Goal: Download file/media

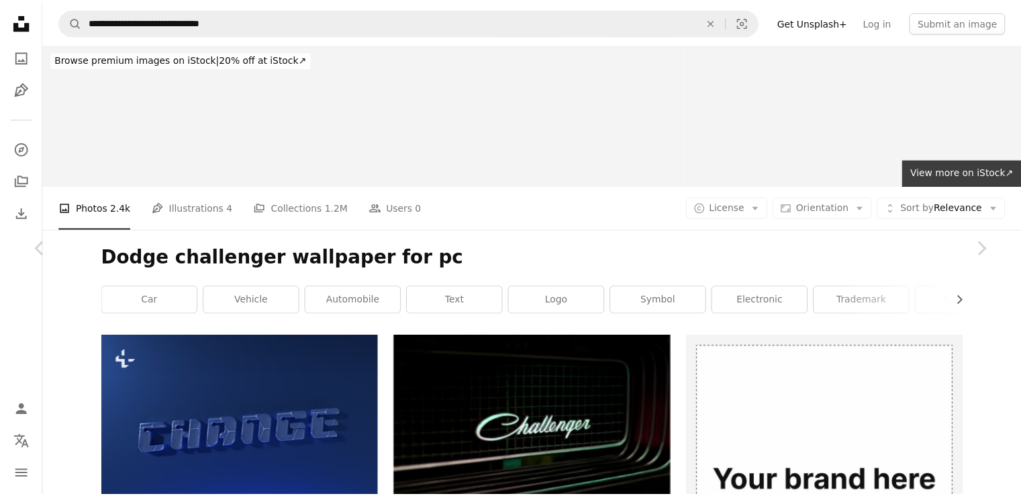
scroll to position [5573, 0]
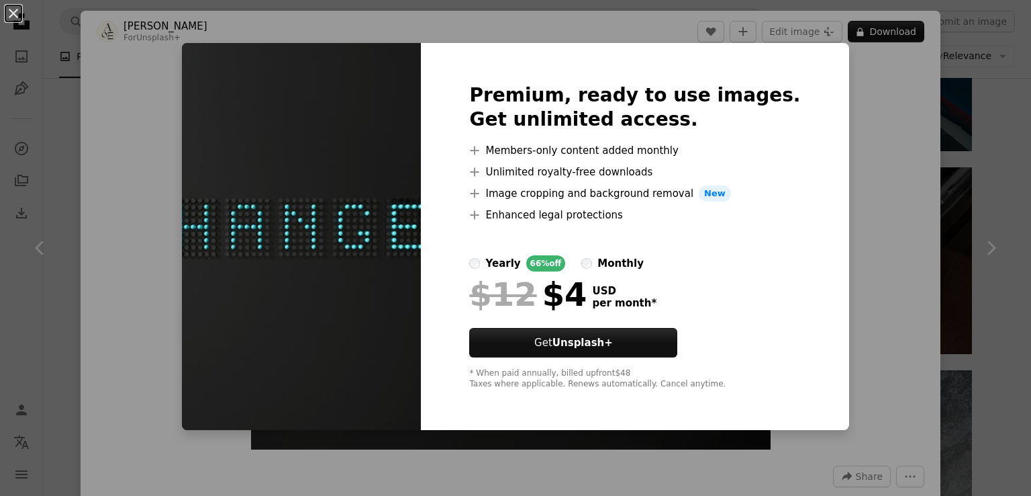
click at [891, 289] on div "An X shape Premium, ready to use images. Get unlimited access. A plus sign Memb…" at bounding box center [515, 248] width 1031 height 496
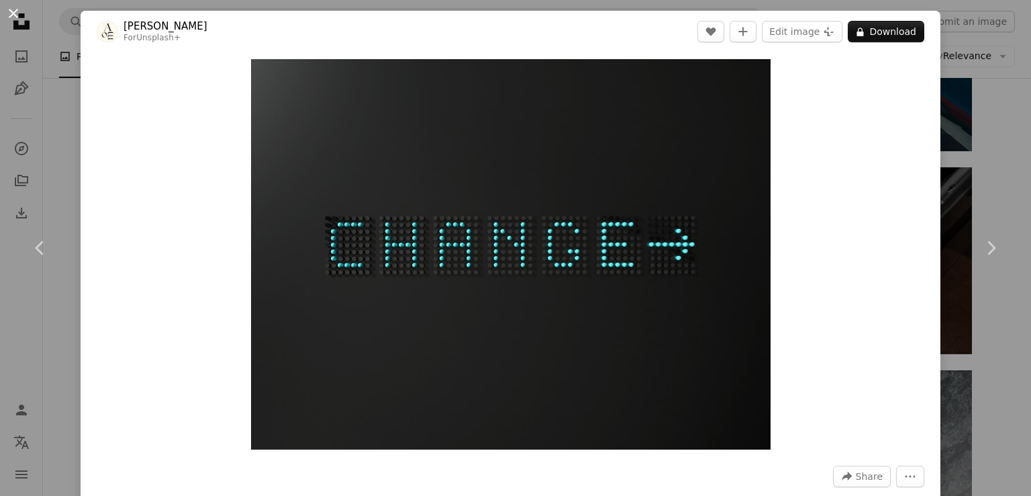
click at [21, 18] on button "An X shape" at bounding box center [13, 13] width 16 height 16
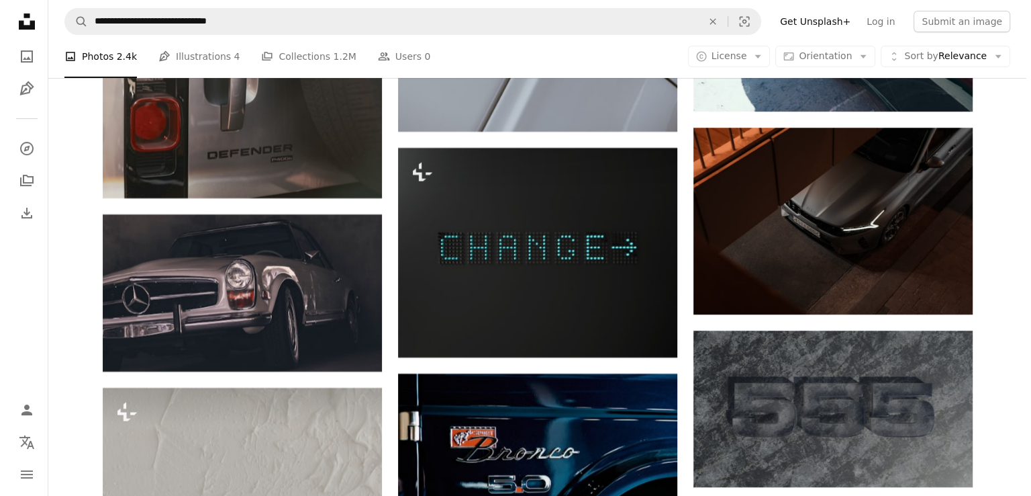
scroll to position [5615, 0]
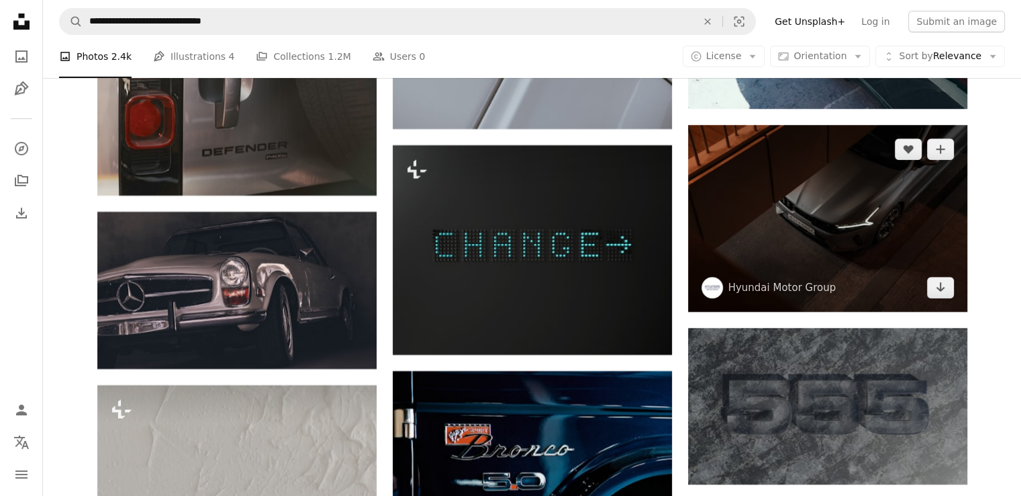
click at [937, 233] on img at bounding box center [827, 218] width 279 height 186
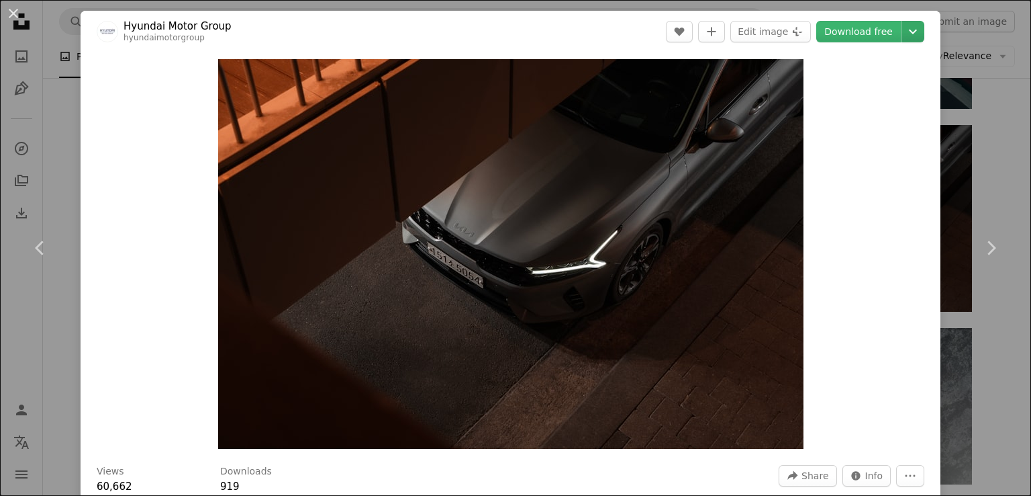
click at [903, 30] on icon "Chevron down" at bounding box center [913, 32] width 21 height 16
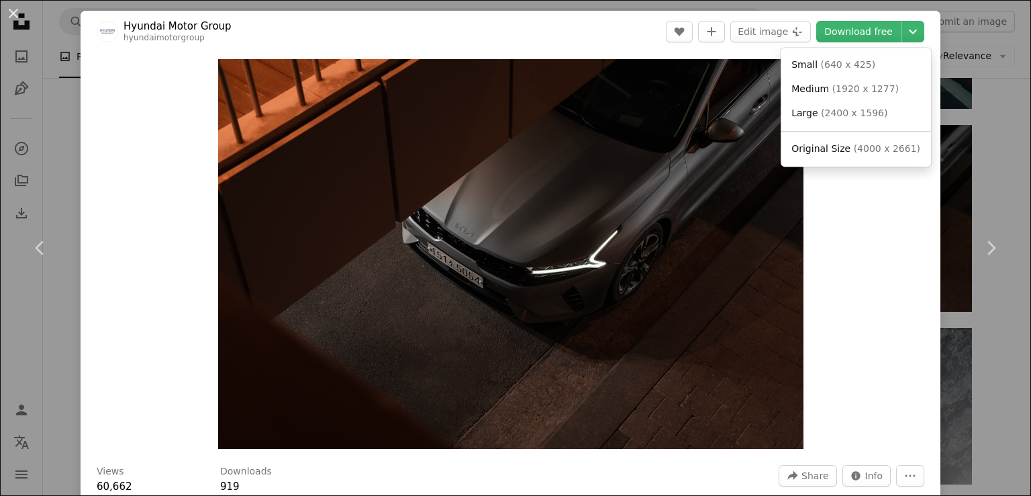
click at [881, 149] on span "( 4000 x 2661 )" at bounding box center [887, 148] width 66 height 11
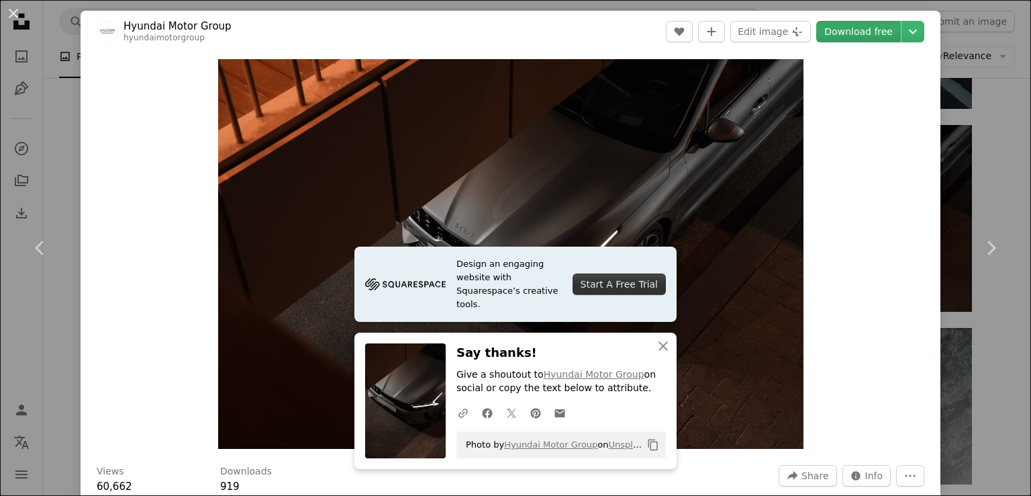
click at [860, 38] on link "Download free" at bounding box center [859, 31] width 85 height 21
